Goal: Transaction & Acquisition: Register for event/course

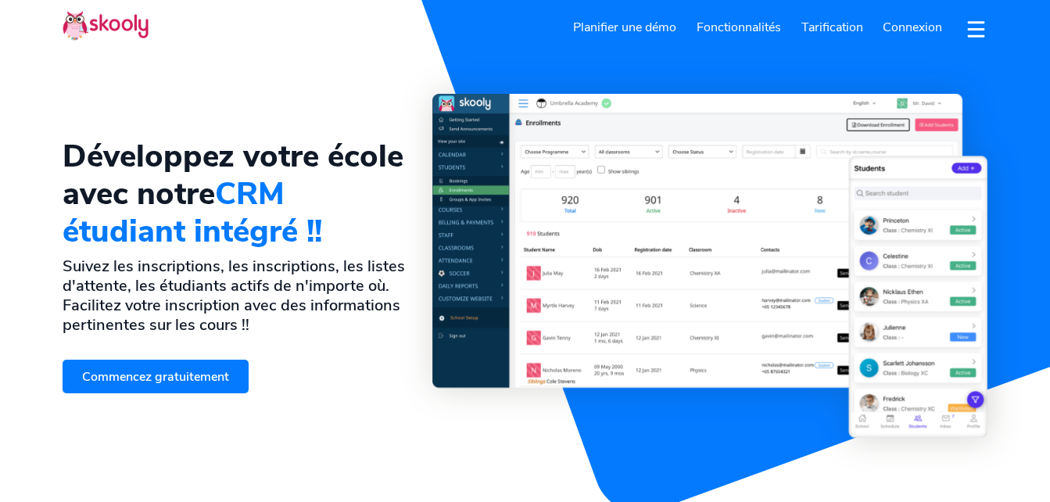
select select "fr"
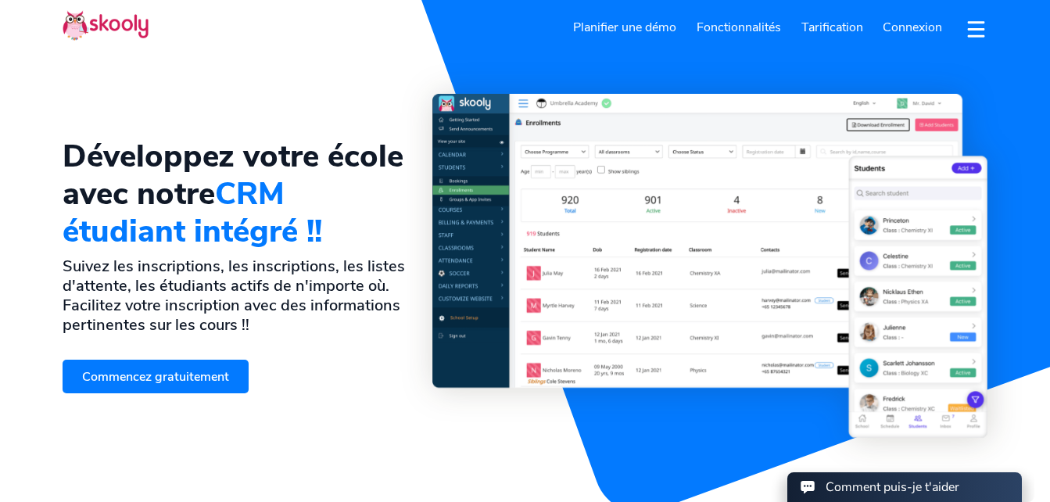
select select "33"
select select "[GEOGRAPHIC_DATA]"
select select "Europe/[GEOGRAPHIC_DATA]"
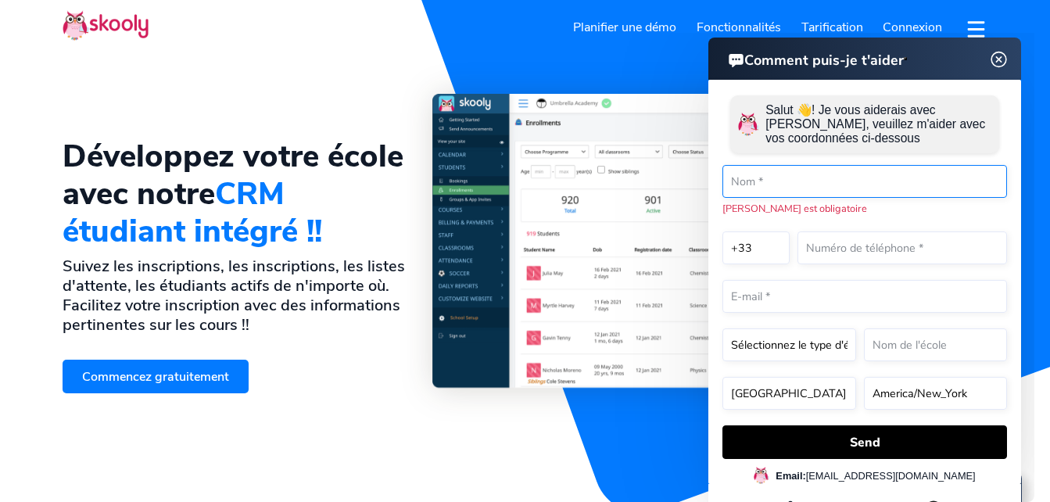
click at [863, 190] on input "text" at bounding box center [865, 181] width 285 height 33
click at [201, 370] on link "Commencez gratuitement" at bounding box center [156, 377] width 186 height 34
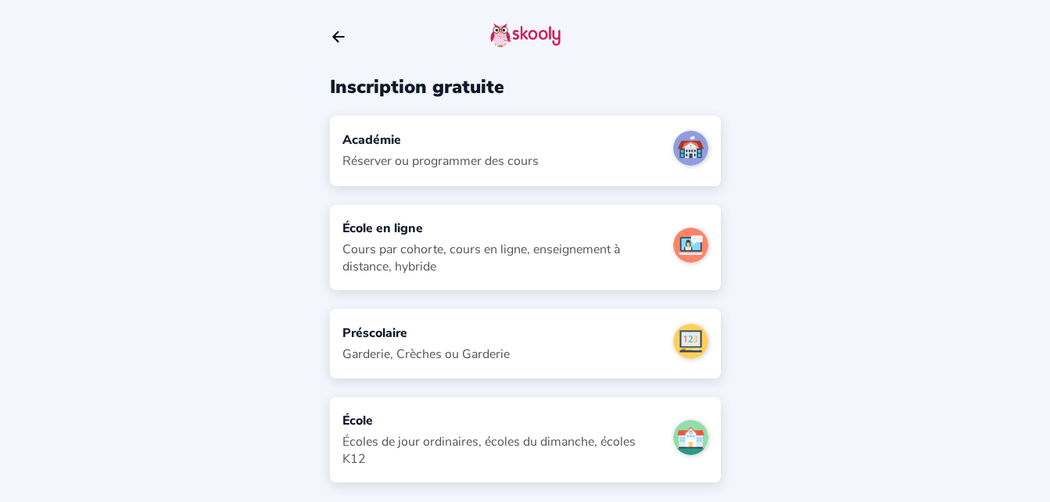
click at [608, 120] on div "Académie Réserver ou programmer des cours" at bounding box center [525, 151] width 391 height 70
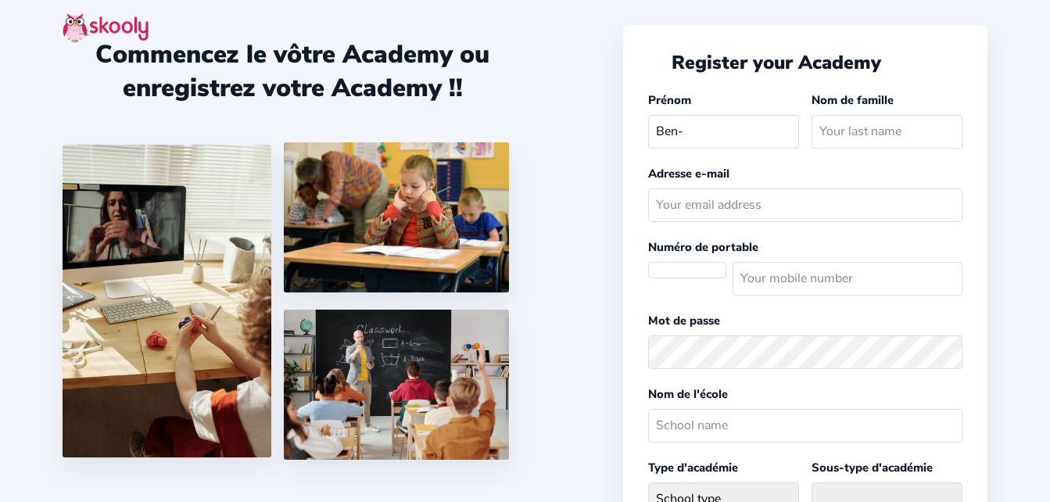
select select "Europe/[GEOGRAPHIC_DATA]"
select select "EUR €"
select select "FR"
type input "Ben-Ali"
type input "ABOUDOU"
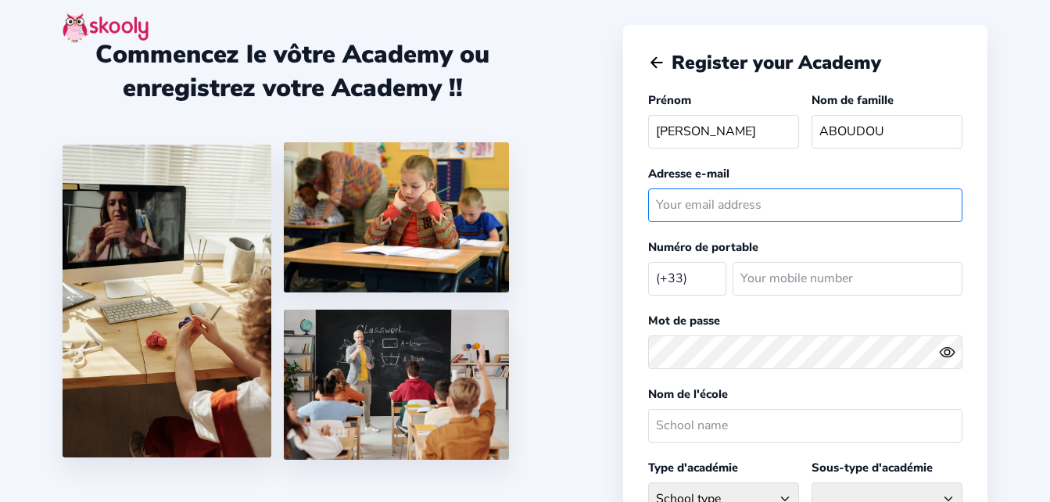
type input "aboudoubenali@gmail.com"
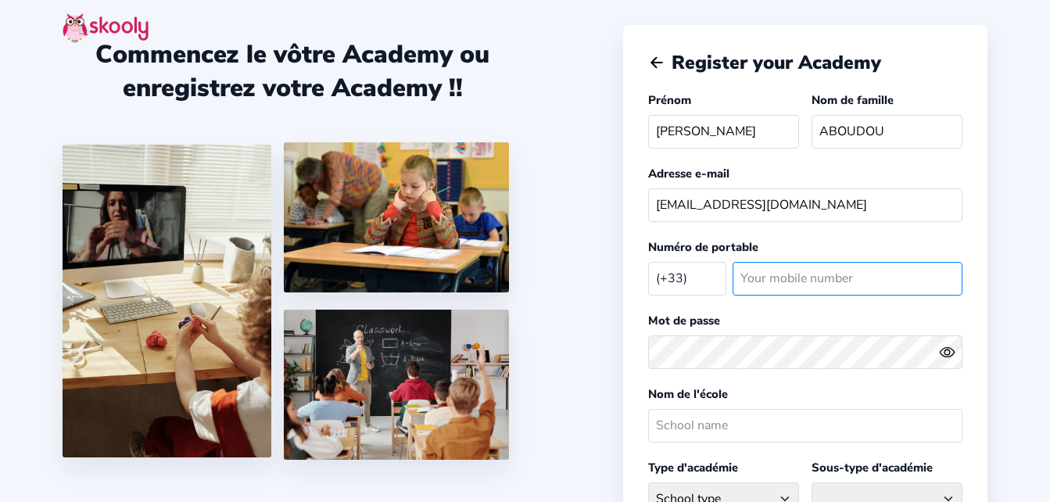
type input "753604221"
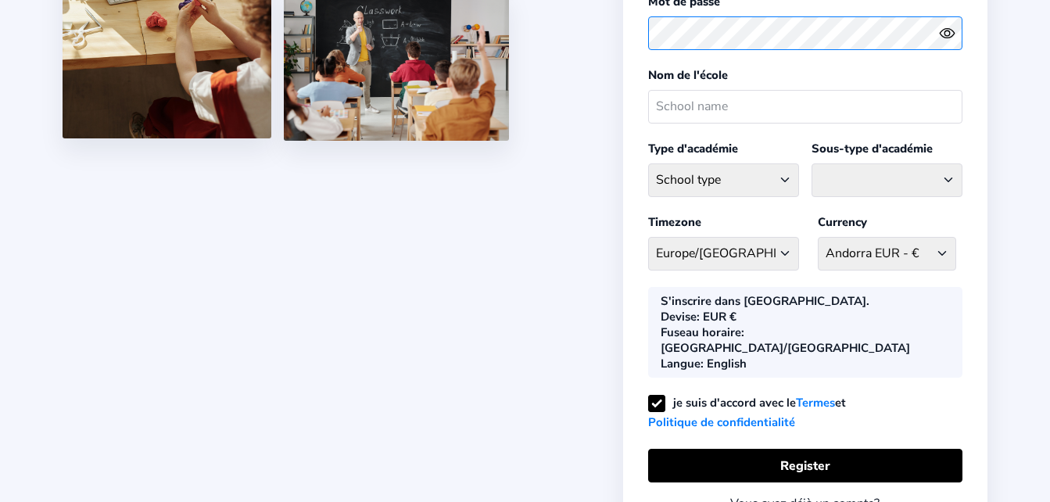
scroll to position [314, 0]
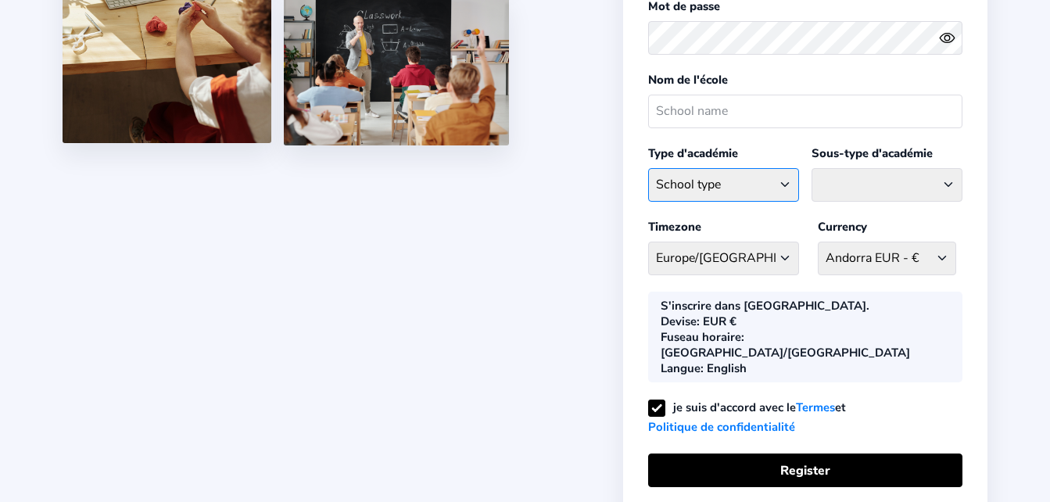
click at [775, 191] on select "School type Academic Afterschool Arts Dance Homeschool Language Martial Arts Mu…" at bounding box center [723, 185] width 151 height 34
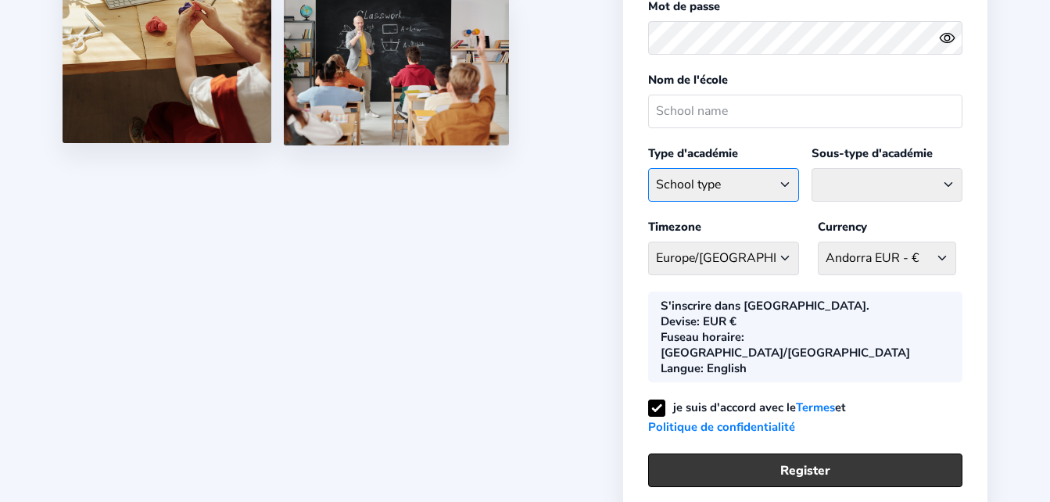
select select "SP"
click at [648, 168] on select "School type Academic Afterschool Arts Dance Homeschool Language Martial Arts Mu…" at bounding box center [723, 185] width 151 height 34
select select
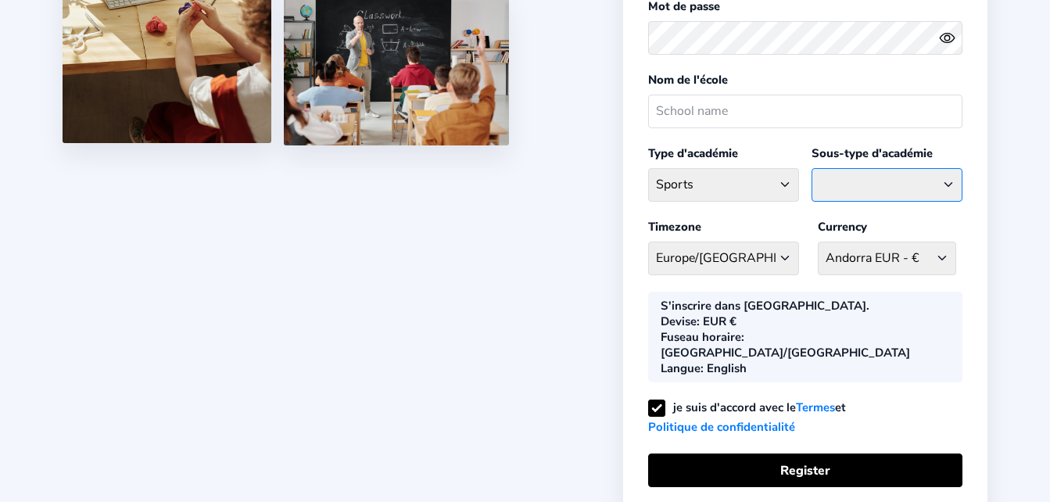
click at [906, 188] on select "Athletics Badminton Baseball Basketball Chess Cricket Hockey Football General S…" at bounding box center [887, 185] width 151 height 34
click at [749, 181] on select "School type Academic Afterschool Arts Dance Homeschool Language Martial Arts Mu…" at bounding box center [723, 185] width 151 height 34
select select "L"
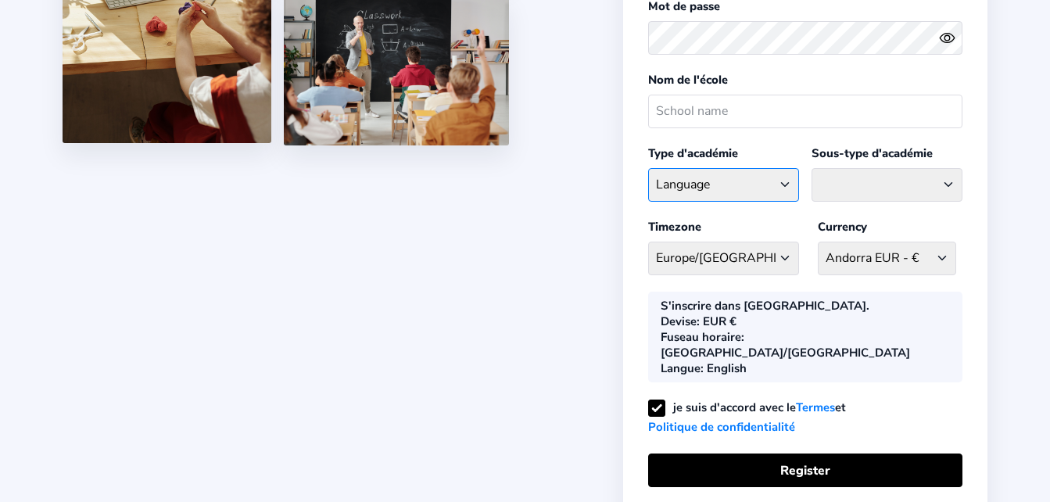
click at [648, 168] on select "School type Academic Afterschool Arts Dance Homeschool Language Martial Arts Mu…" at bounding box center [723, 185] width 151 height 34
select select "BI"
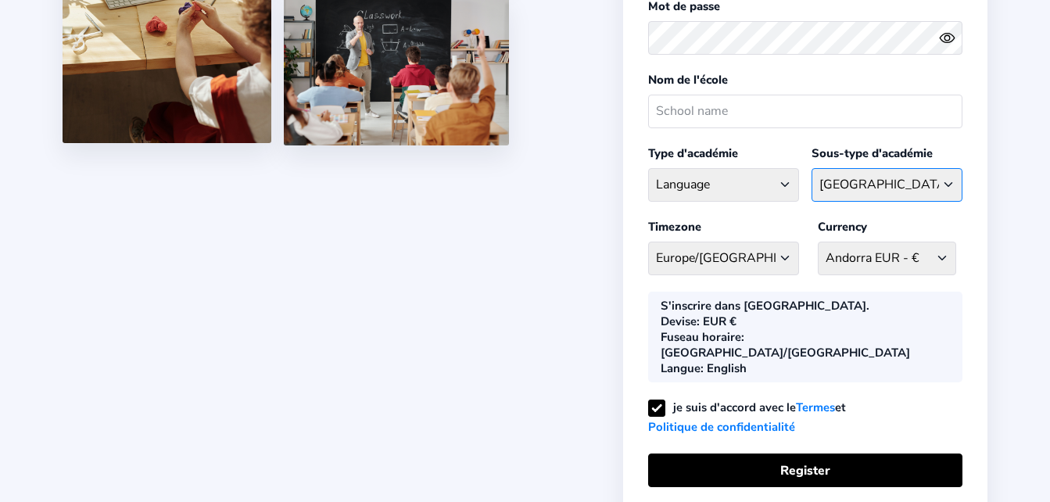
click at [861, 191] on select "Bilingual Centre Language Centre" at bounding box center [887, 185] width 151 height 34
click at [774, 185] on select "School type Academic Afterschool Arts Dance Homeschool Language Martial Arts Mu…" at bounding box center [723, 185] width 151 height 34
select select "AH"
click at [648, 168] on select "School type Academic Afterschool Arts Dance Homeschool Language Martial Arts Mu…" at bounding box center [723, 185] width 151 height 34
select select "AS"
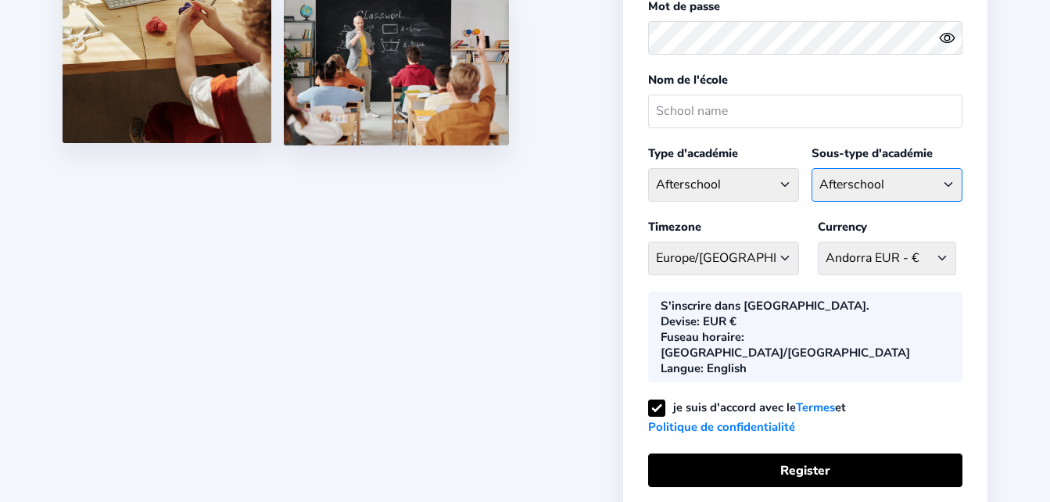
click at [892, 181] on select "Afterschool Homeschool" at bounding box center [887, 185] width 151 height 34
click at [752, 180] on select "School type Academic Afterschool Arts Dance Homeschool Language Martial Arts Mu…" at bounding box center [723, 185] width 151 height 34
click at [648, 168] on select "School type Academic Afterschool Arts Dance Homeschool Language Martial Arts Mu…" at bounding box center [723, 185] width 151 height 34
click at [874, 188] on select "Afterschool Homeschool" at bounding box center [887, 185] width 151 height 34
click at [761, 188] on select "School type Academic Afterschool Arts Dance Homeschool Language Martial Arts Mu…" at bounding box center [723, 185] width 151 height 34
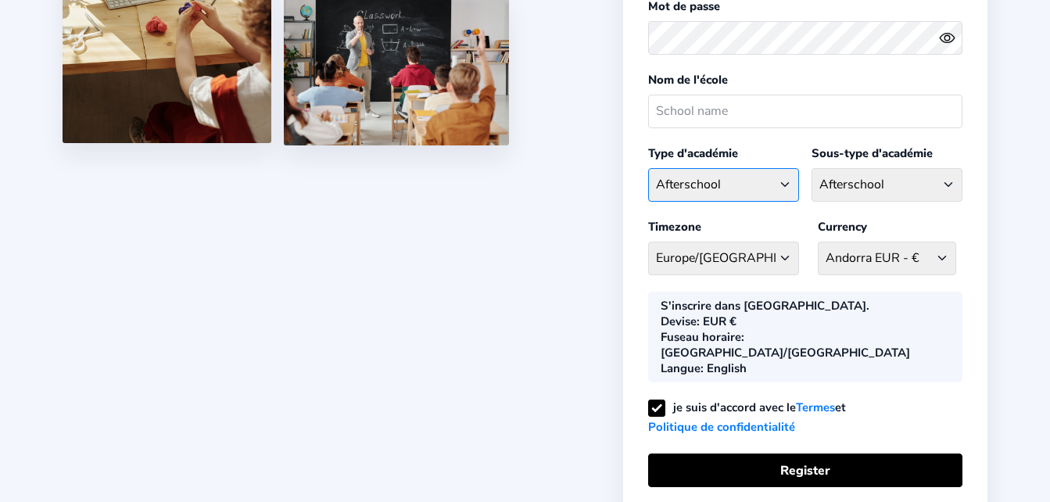
select select "W"
click at [648, 168] on select "School type Academic Afterschool Arts Dance Homeschool Language Martial Arts Mu…" at bounding box center [723, 185] width 151 height 34
select select "FI"
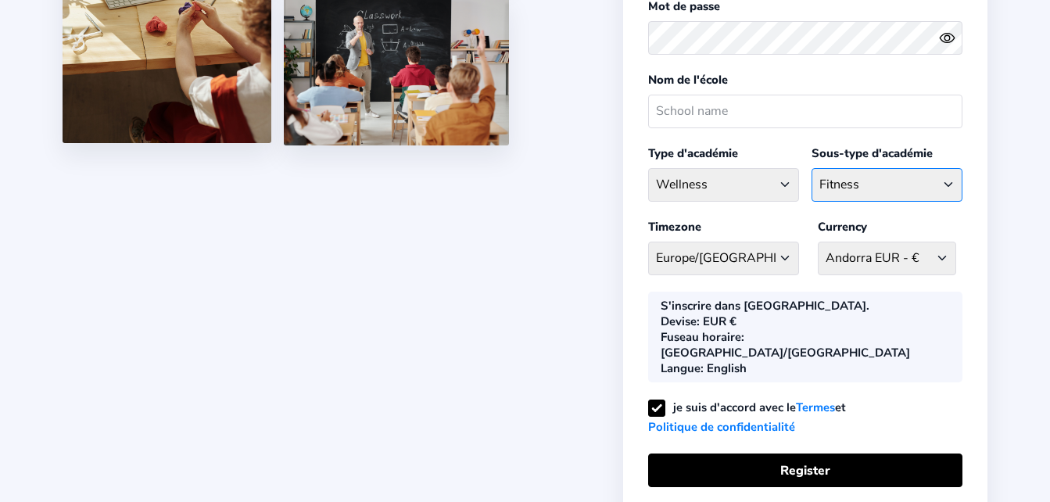
click at [900, 173] on select "Fitness Meditation Yoga" at bounding box center [887, 185] width 151 height 34
click at [773, 174] on select "School type Academic Afterschool Arts Dance Homeschool Language Martial Arts Mu…" at bounding box center [723, 185] width 151 height 34
select select "MA"
click at [648, 168] on select "School type Academic Afterschool Arts Dance Homeschool Language Martial Arts Mu…" at bounding box center [723, 185] width 151 height 34
select select "AKI"
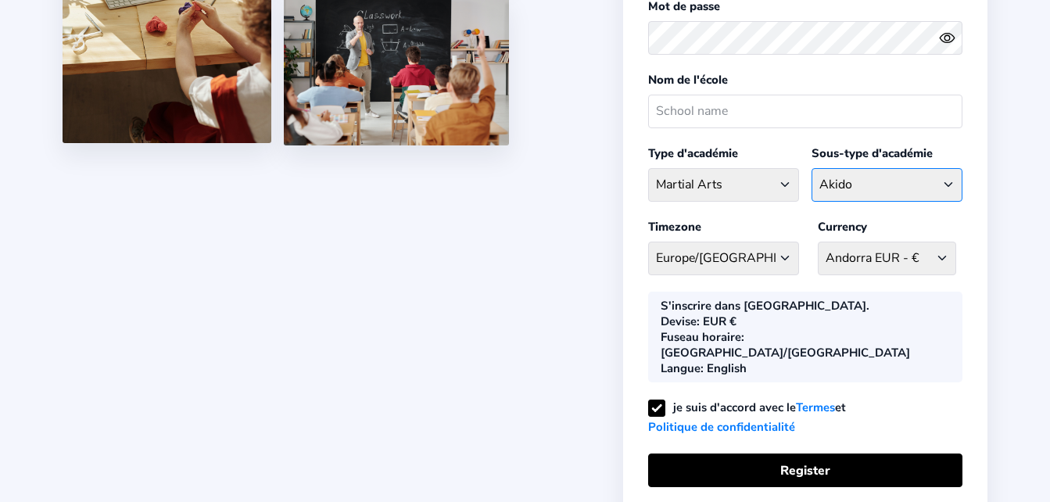
click at [876, 187] on select "Akido Boxing Brazilian Jujitsu General Martial Arts Judo Karate Krav Maaga Taek…" at bounding box center [887, 185] width 151 height 34
click at [737, 192] on select "School type Academic Afterschool Arts Dance Homeschool Language Martial Arts Mu…" at bounding box center [723, 185] width 151 height 34
select select "AR"
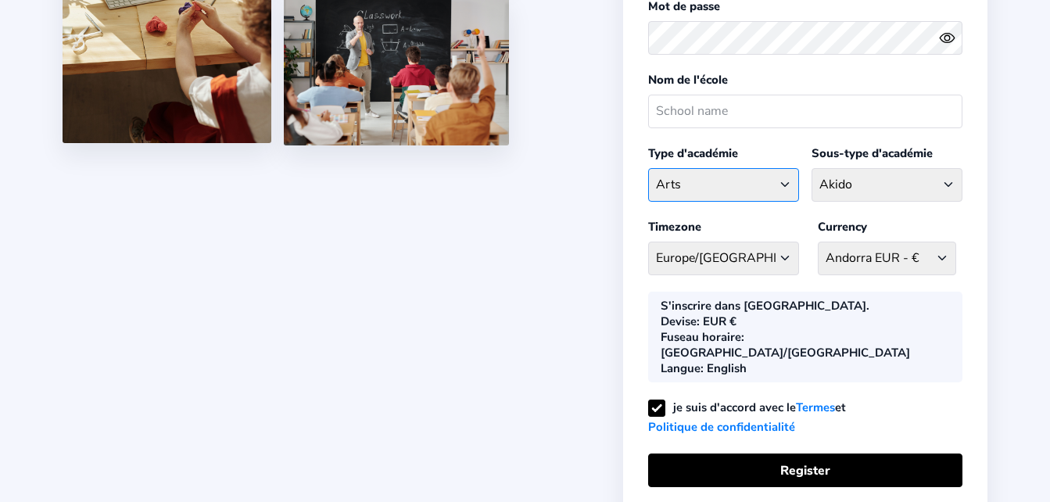
click at [648, 168] on select "School type Academic Afterschool Arts Dance Homeschool Language Martial Arts Mu…" at bounding box center [723, 185] width 151 height 34
select select "CR"
click at [862, 195] on select "Craft General Arts Painting" at bounding box center [887, 185] width 151 height 34
click at [753, 190] on select "School type Academic Afterschool Arts Dance Homeschool Language Martial Arts Mu…" at bounding box center [723, 185] width 151 height 34
select select "GA"
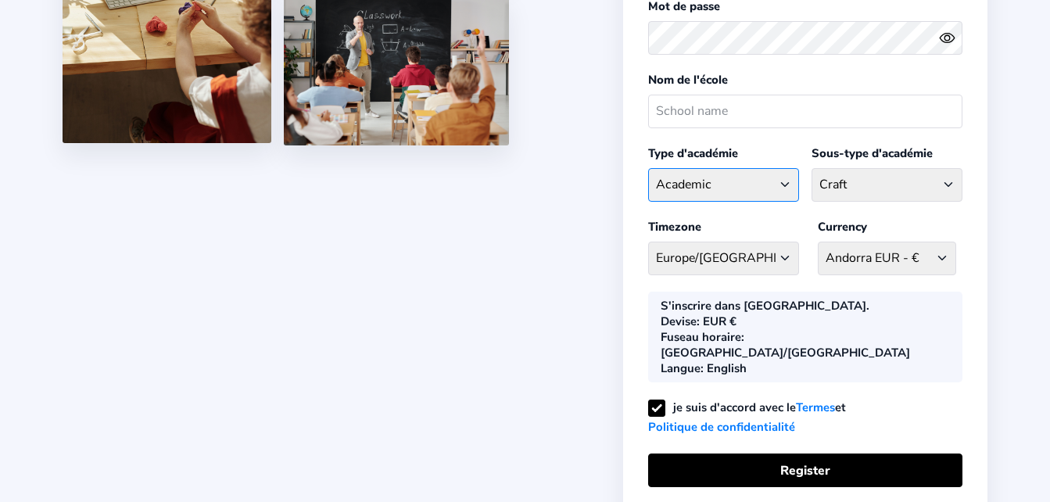
click at [648, 168] on select "School type Academic Afterschool Arts Dance Homeschool Language Martial Arts Mu…" at bounding box center [723, 185] width 151 height 34
select select "COC"
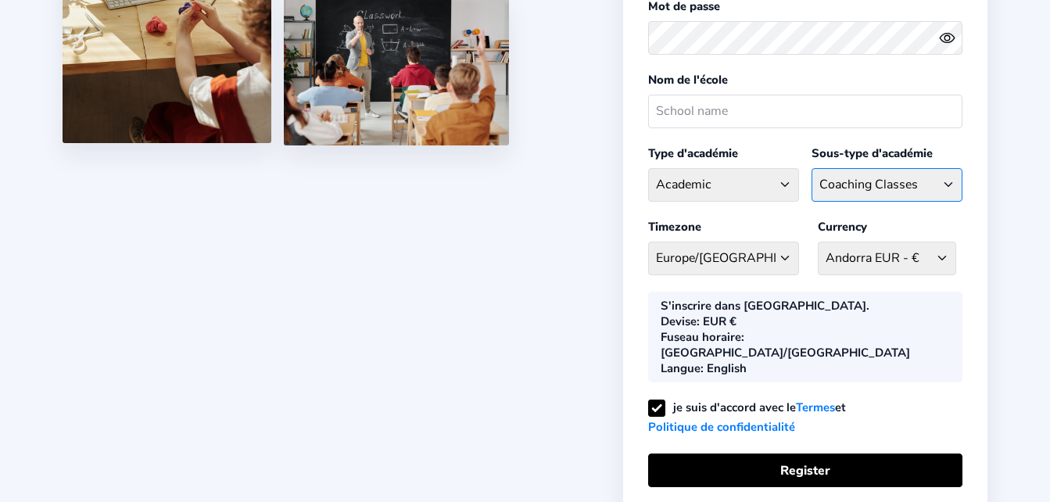
click at [843, 180] on select "Coaching Classes Enrichment Centre General Academy Kumaon Centre Math Centre Ro…" at bounding box center [887, 185] width 151 height 34
click at [759, 192] on select "School type Academic Afterschool Arts Dance Homeschool Language Martial Arts Mu…" at bounding box center [723, 185] width 151 height 34
select select "M"
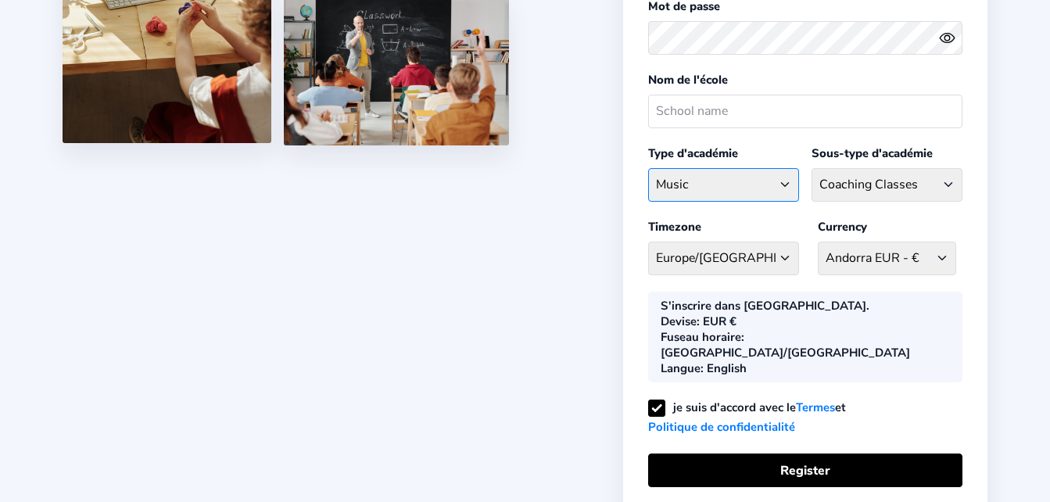
click at [648, 168] on select "School type Academic Afterschool Arts Dance Homeschool Language Martial Arts Mu…" at bounding box center [723, 185] width 151 height 34
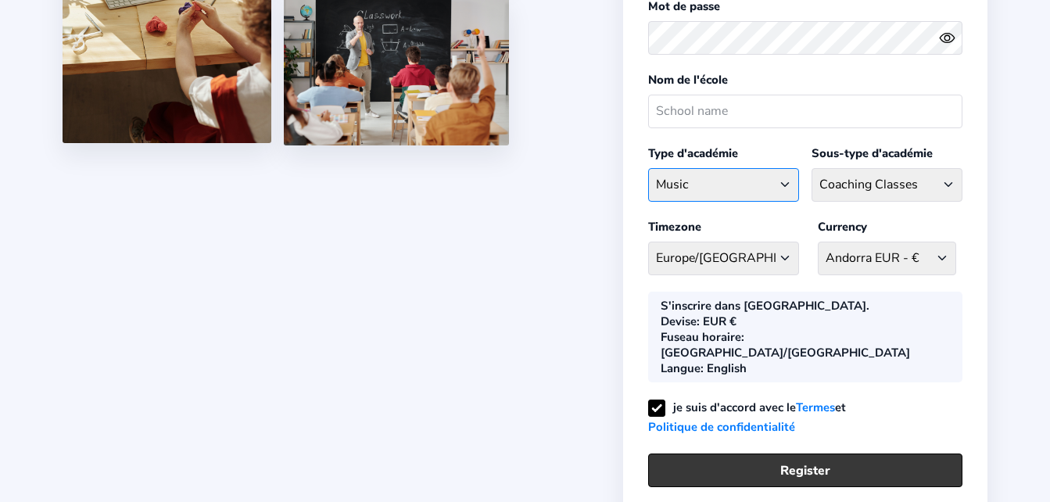
select select "CL"
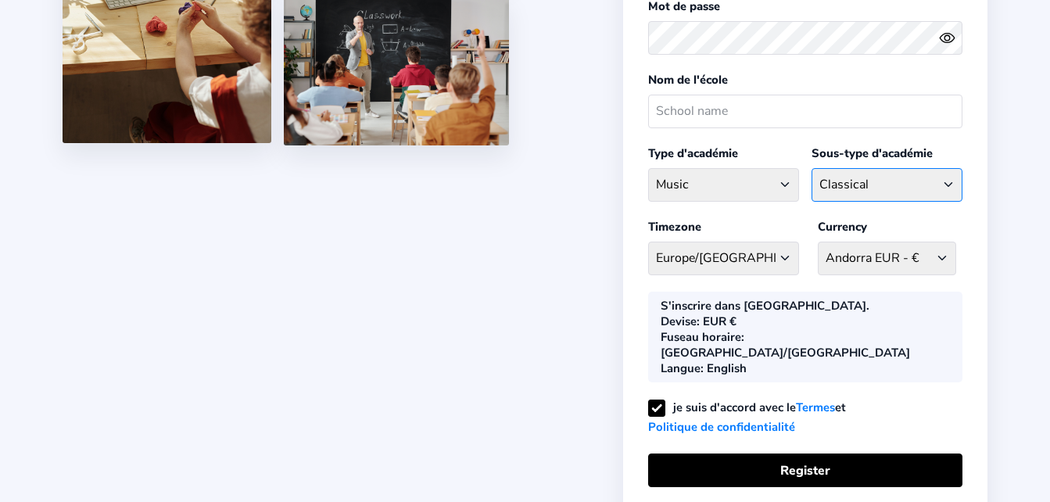
click at [867, 179] on select "Classical Drums General Music Guitar Piano Violin" at bounding box center [887, 185] width 151 height 34
click at [765, 180] on select "School type Academic Afterschool Arts Dance Homeschool Language Martial Arts Mu…" at bounding box center [723, 185] width 151 height 34
select select "SP"
click at [648, 168] on select "School type Academic Afterschool Arts Dance Homeschool Language Martial Arts Mu…" at bounding box center [723, 185] width 151 height 34
click at [884, 177] on select "Athletics Badminton Baseball Basketball Chess Cricket Hockey Football General S…" at bounding box center [887, 185] width 151 height 34
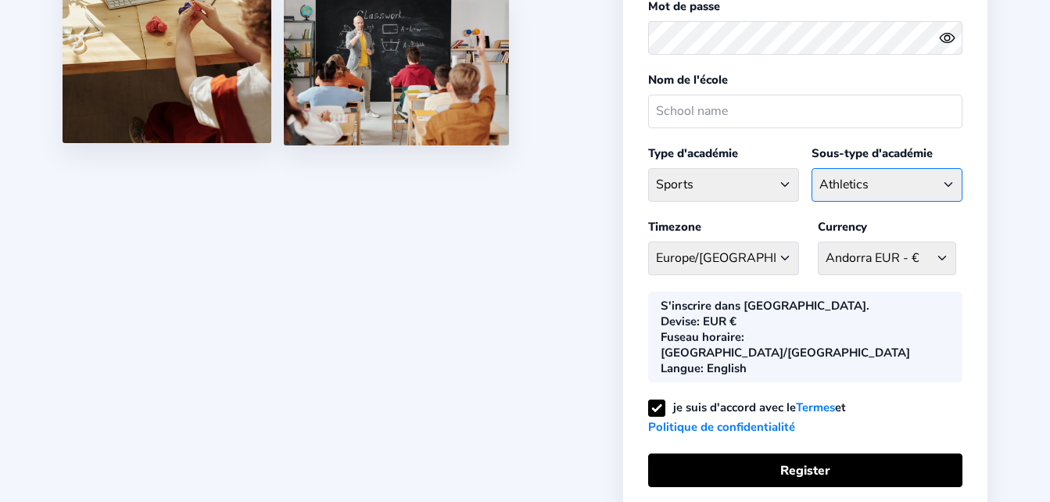
select select "BD"
click at [812, 168] on select "Athletics Badminton Baseball Basketball Chess Cricket Hockey Football General S…" at bounding box center [887, 185] width 151 height 34
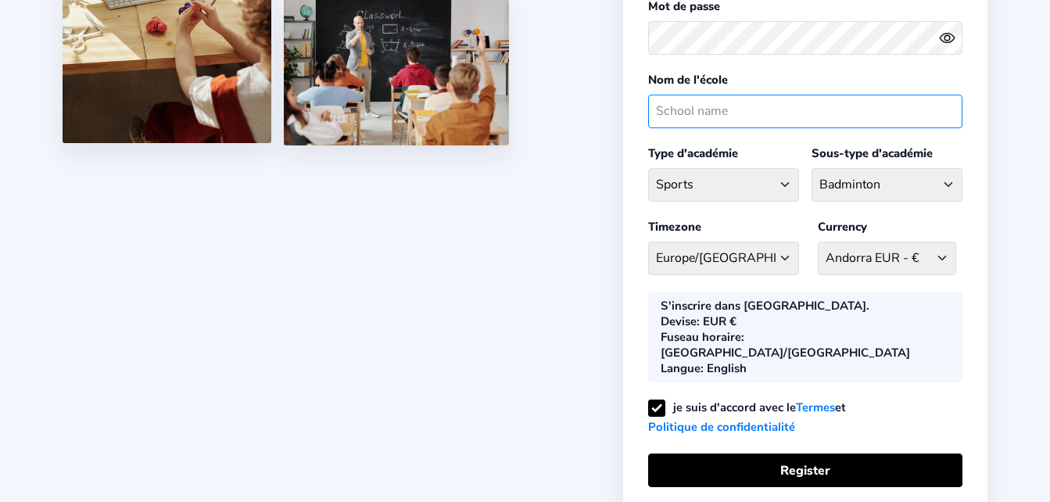
click at [940, 113] on input "text" at bounding box center [805, 112] width 314 height 34
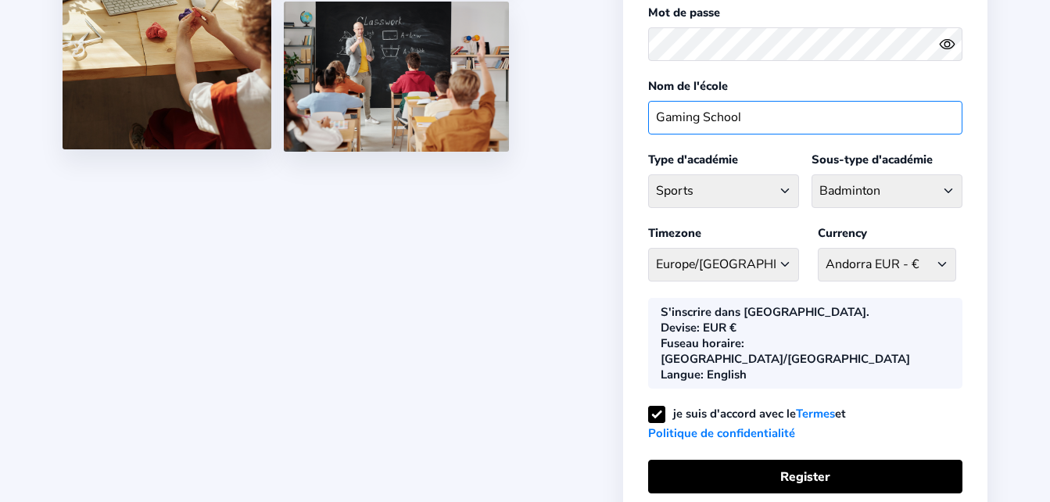
scroll to position [310, 0]
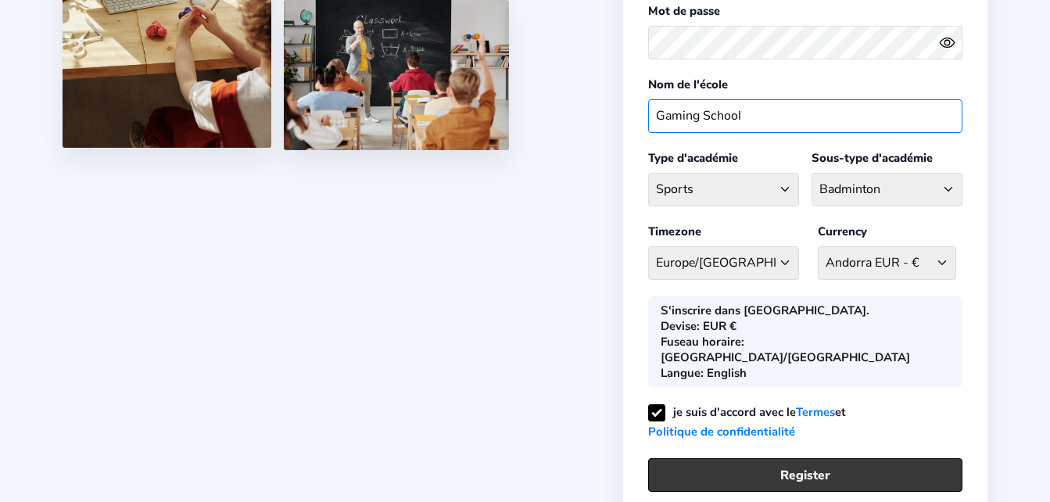
type input "Gaming School"
click at [724, 458] on button "Register" at bounding box center [805, 475] width 314 height 34
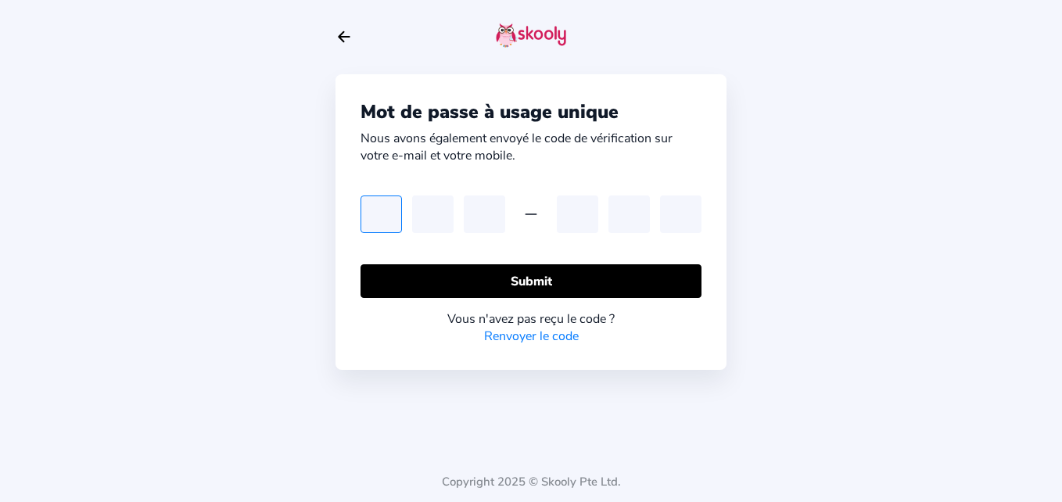
type input "3"
type input "8"
type input "5"
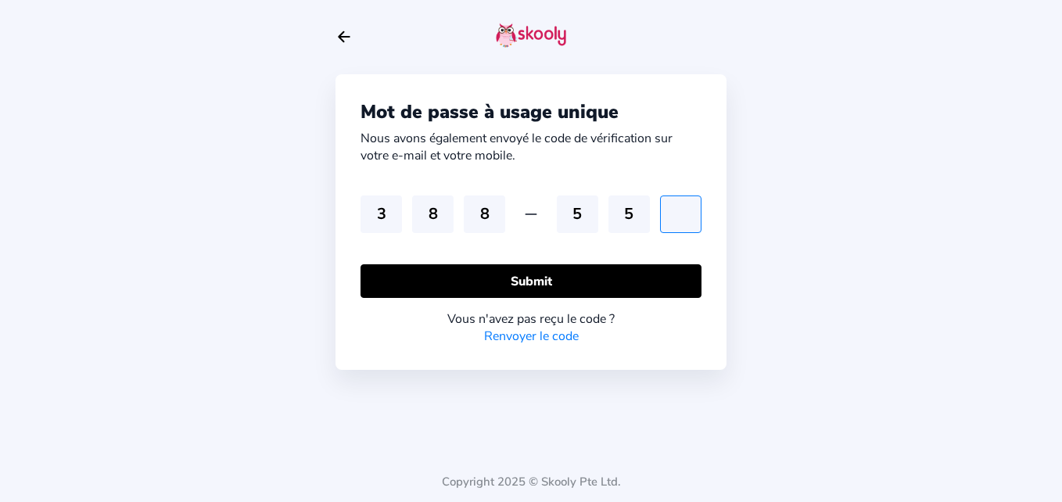
type input "8"
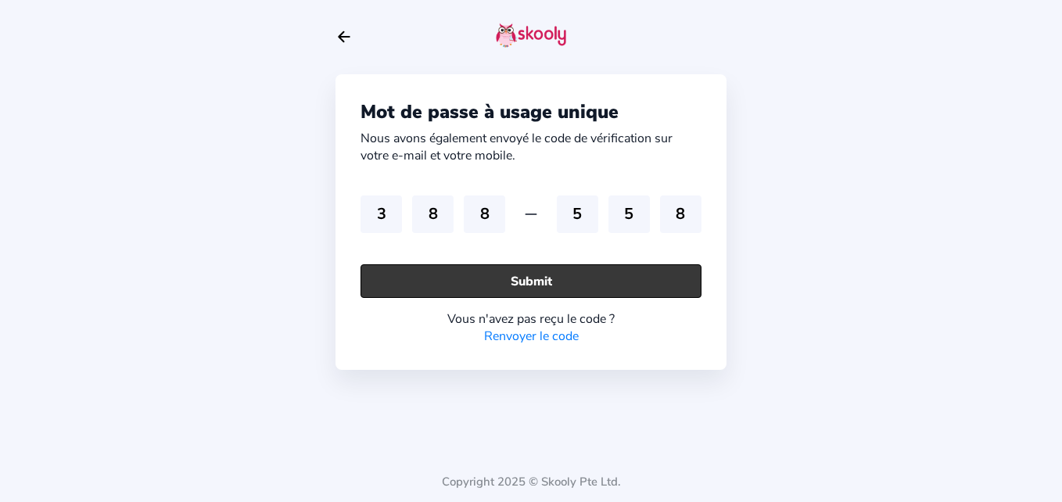
click at [643, 271] on button "Submit" at bounding box center [531, 281] width 341 height 34
